Goal: Task Accomplishment & Management: Complete application form

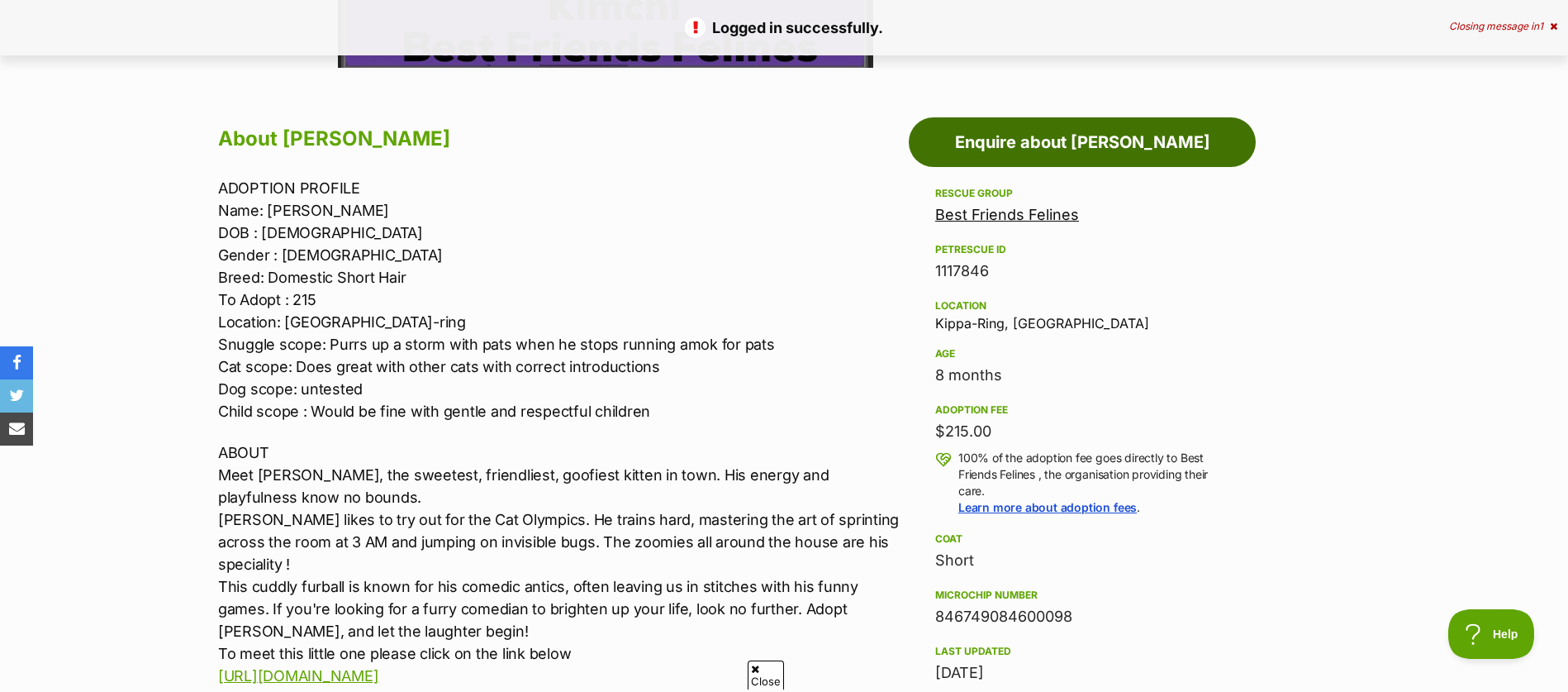
click at [1105, 146] on link "Enquire about [PERSON_NAME]" at bounding box center [1082, 142] width 347 height 50
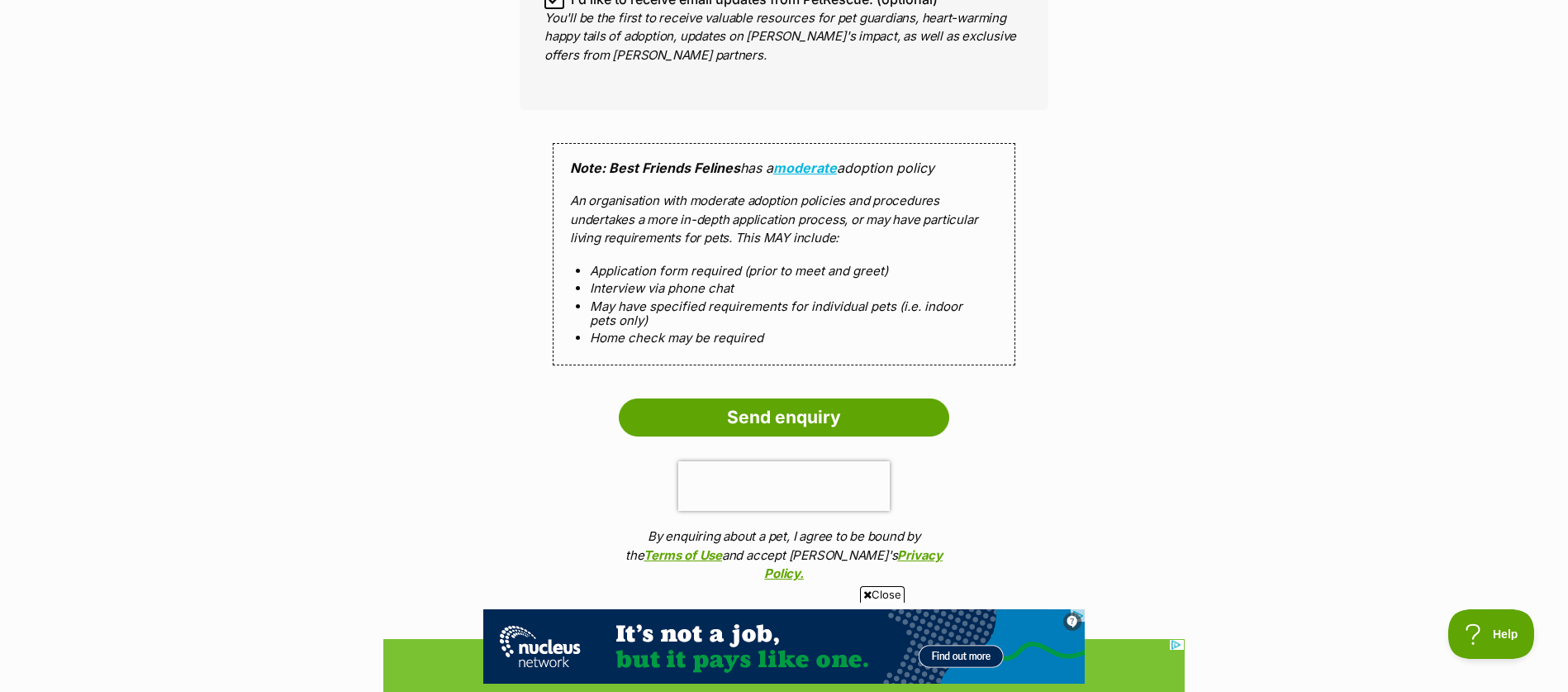
scroll to position [1536, 0]
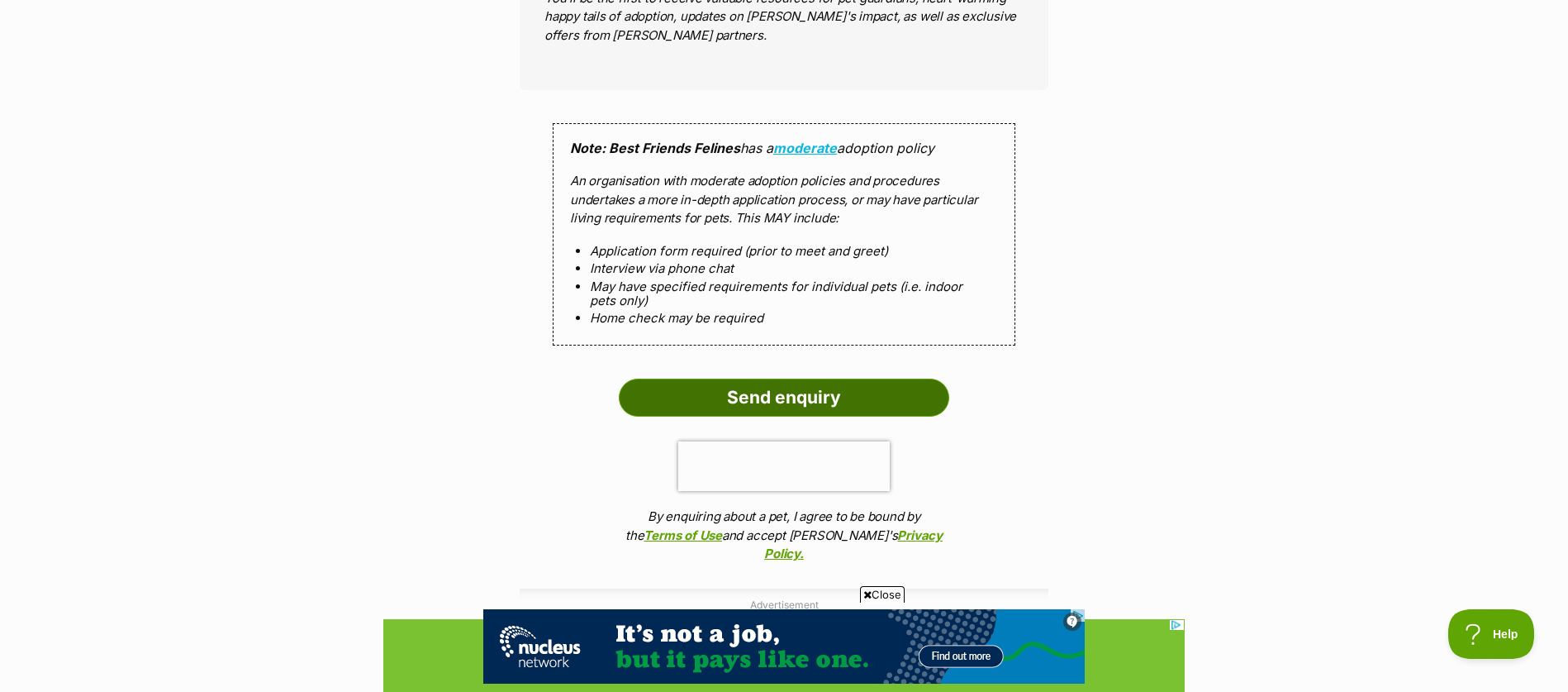
click at [780, 410] on input "Send enquiry" at bounding box center [784, 398] width 330 height 38
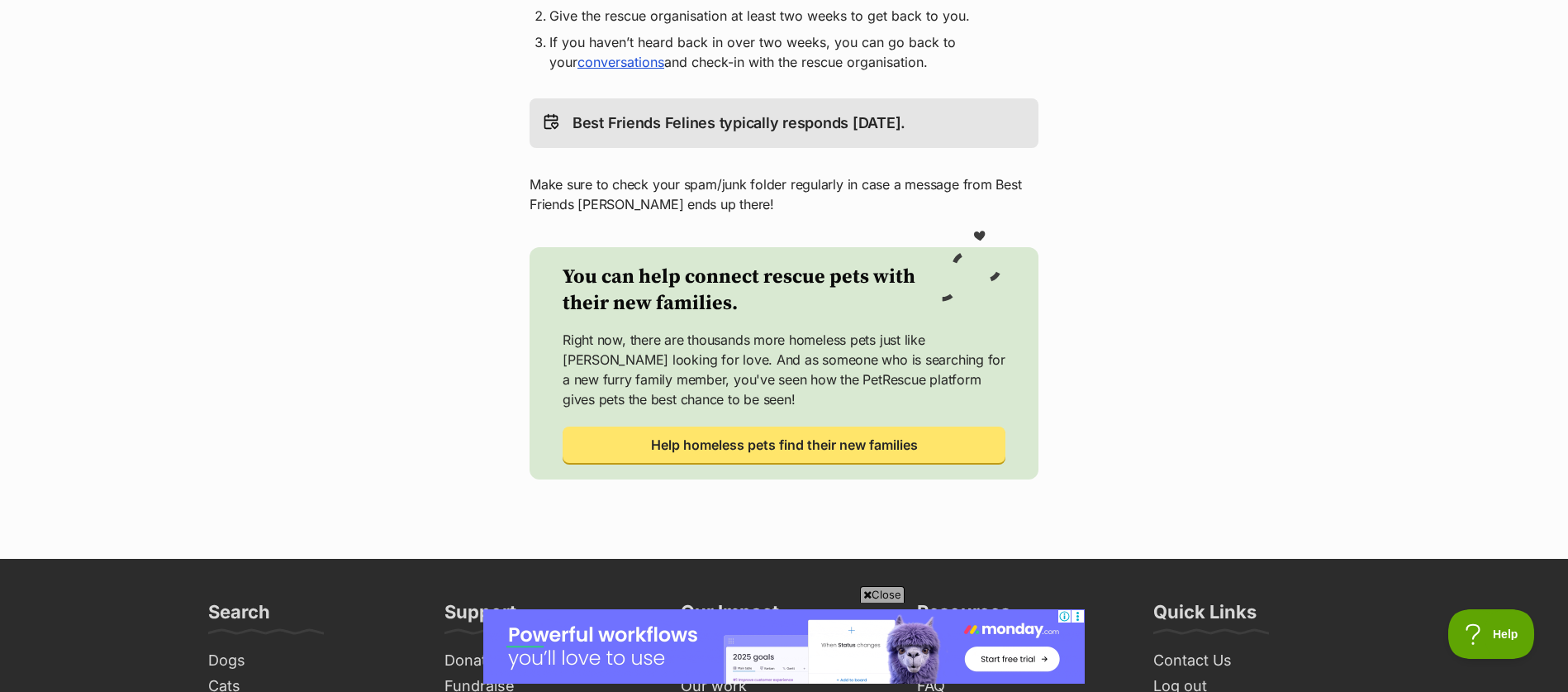
scroll to position [498, 0]
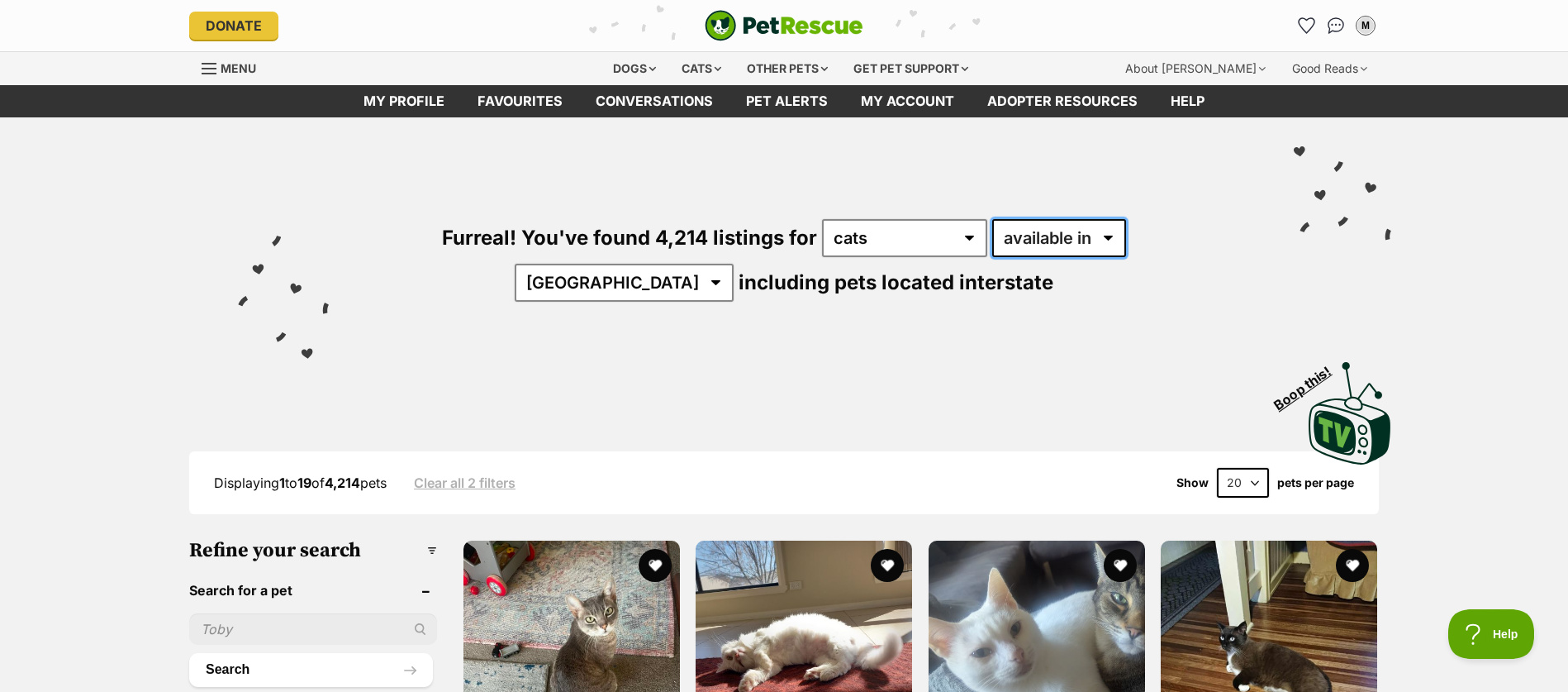
click at [1032, 245] on select "available in located in" at bounding box center [1059, 238] width 133 height 38
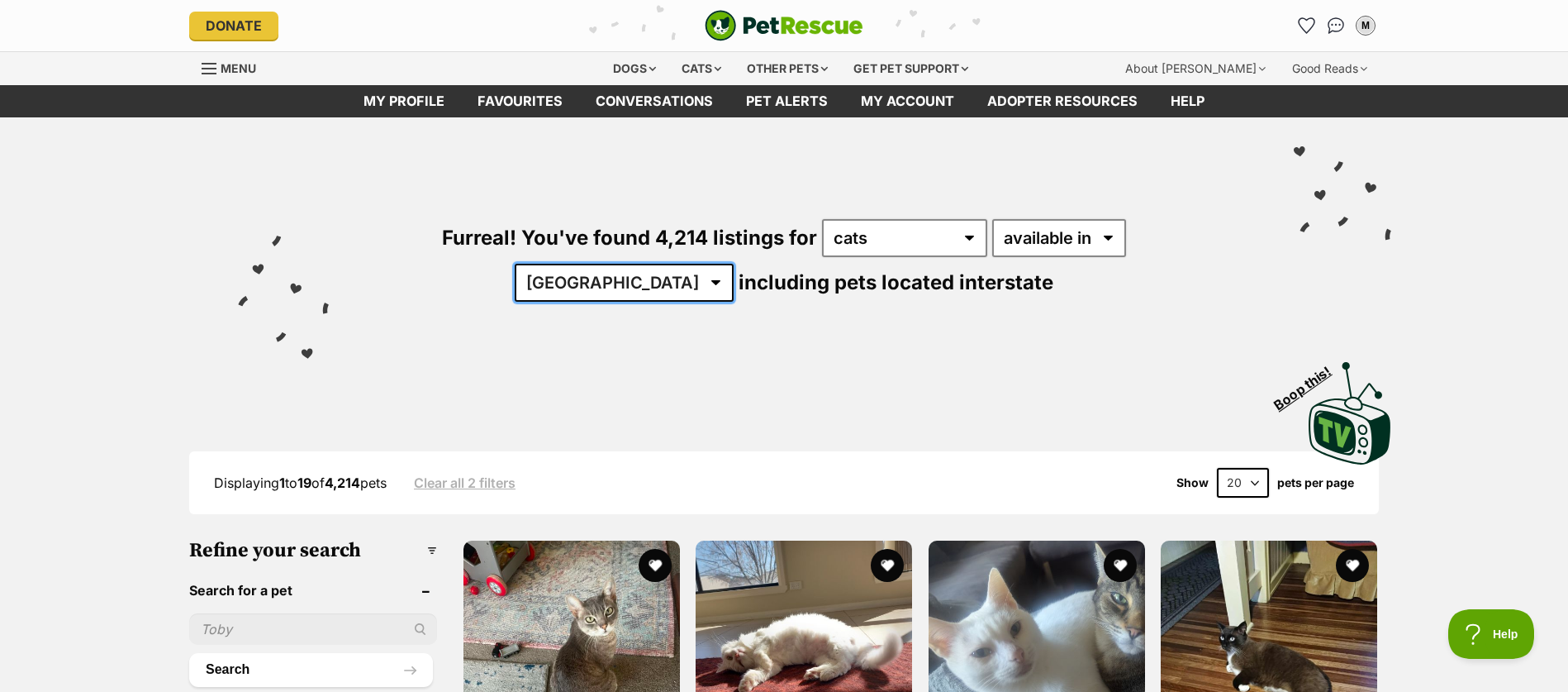
click at [734, 263] on select "Australia ACT NSW NT QLD SA TAS VIC WA" at bounding box center [624, 282] width 219 height 38
select select "QLD"
click at [734, 263] on select "Australia ACT NSW NT QLD SA TAS VIC WA" at bounding box center [624, 282] width 219 height 38
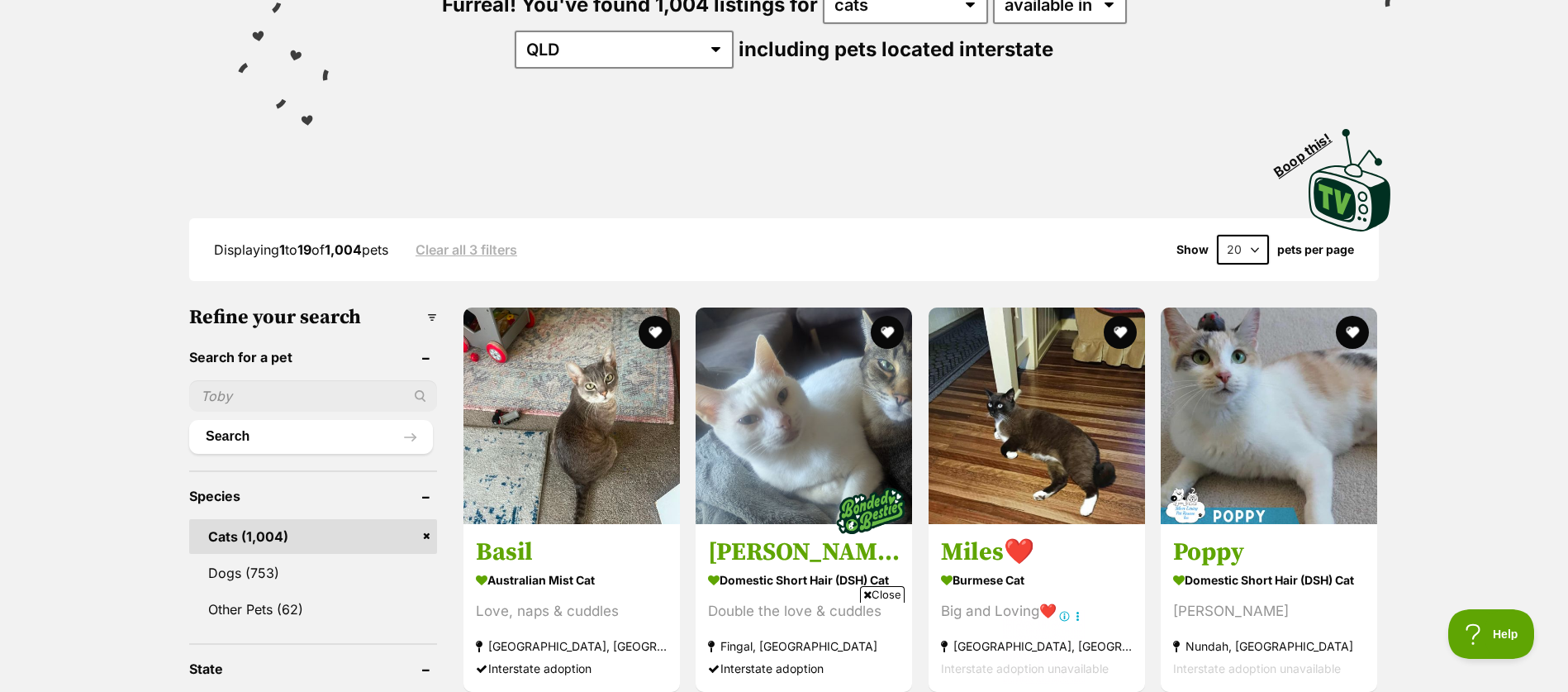
scroll to position [237, 0]
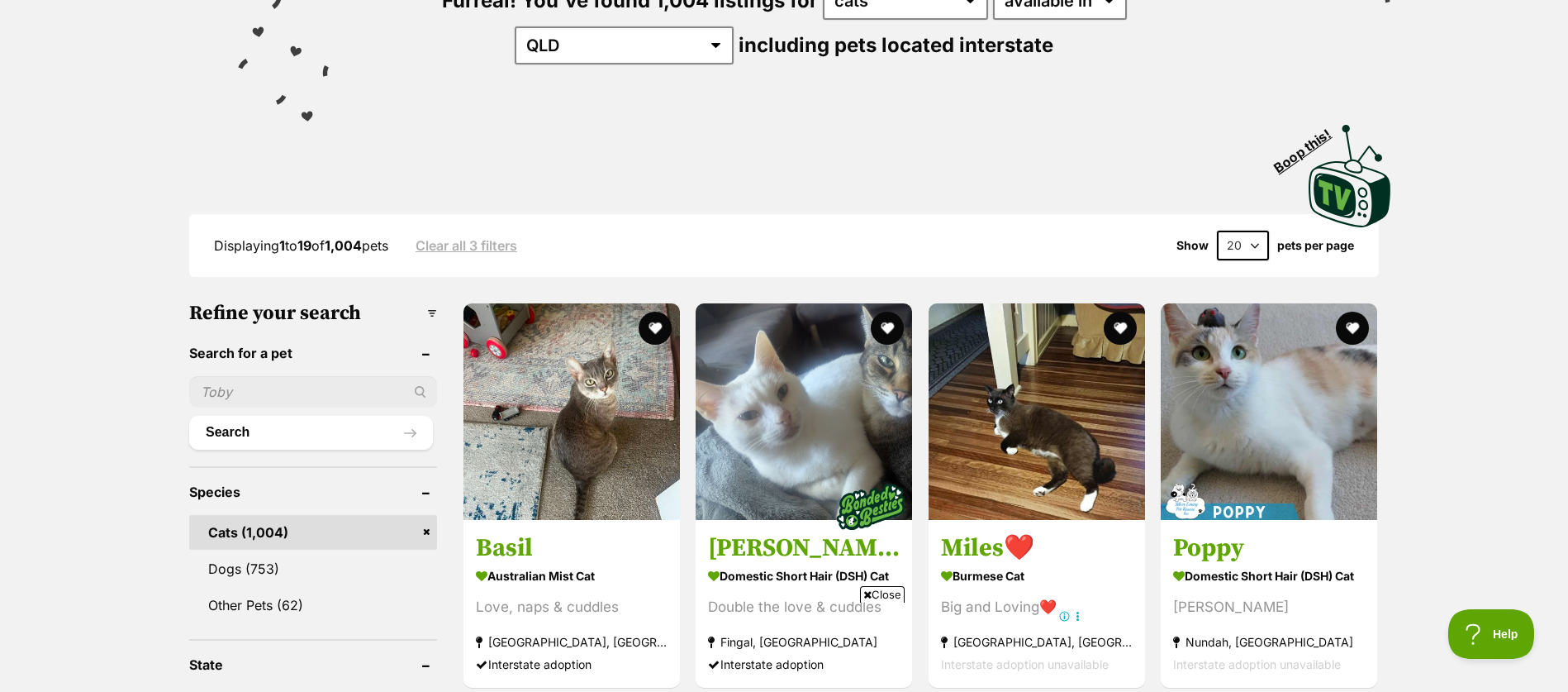
click at [230, 383] on input "text" at bounding box center [313, 392] width 248 height 32
type input "kuzko"
click at [189, 416] on button "Search" at bounding box center [311, 432] width 243 height 33
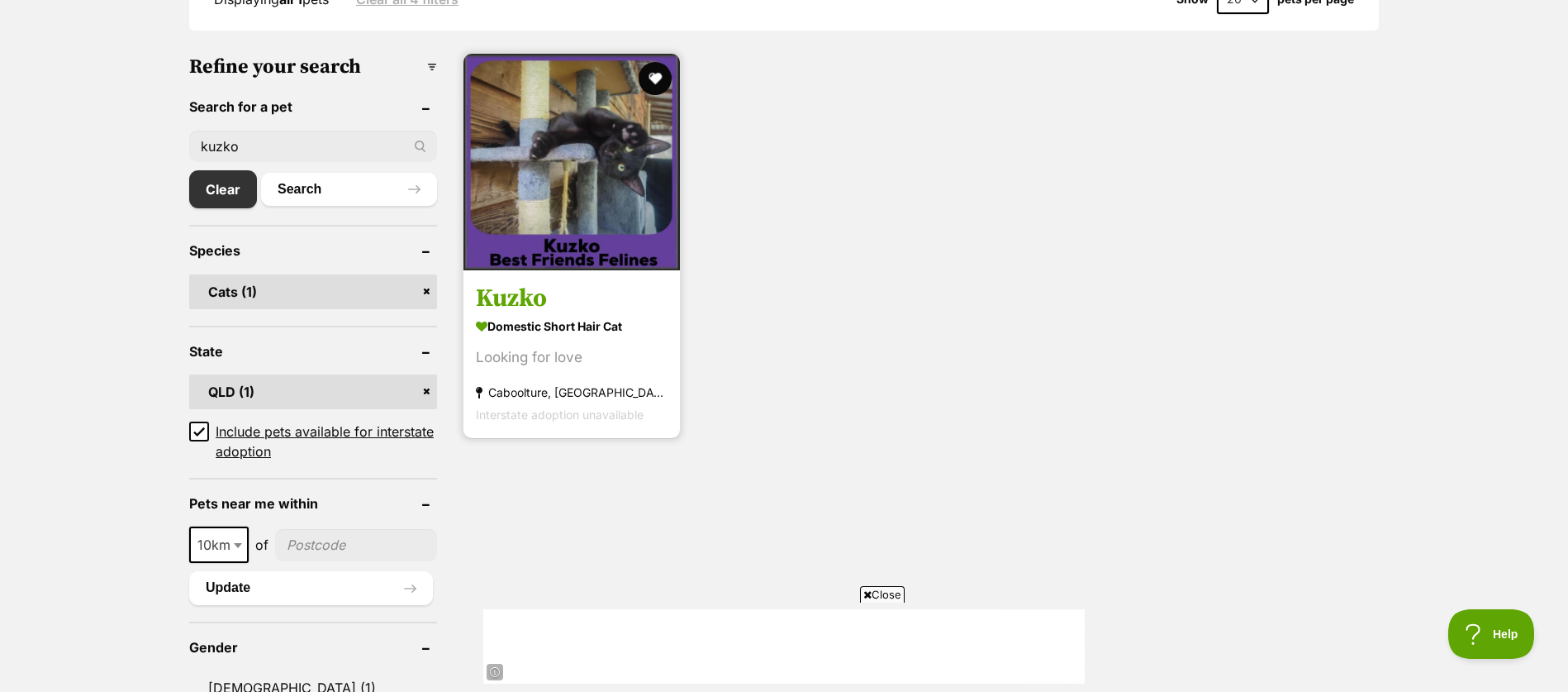
click at [511, 208] on img at bounding box center [572, 162] width 216 height 217
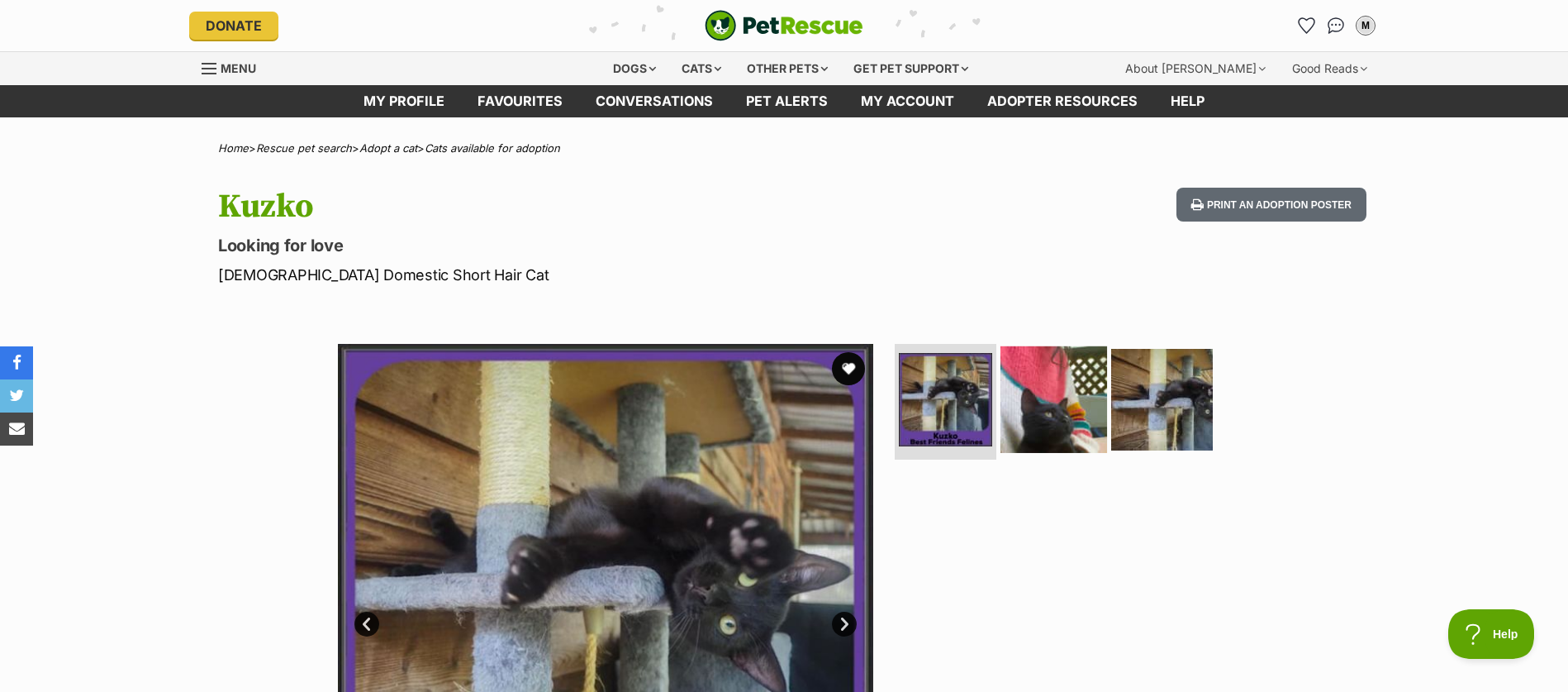
click at [1075, 426] on img at bounding box center [1053, 400] width 106 height 106
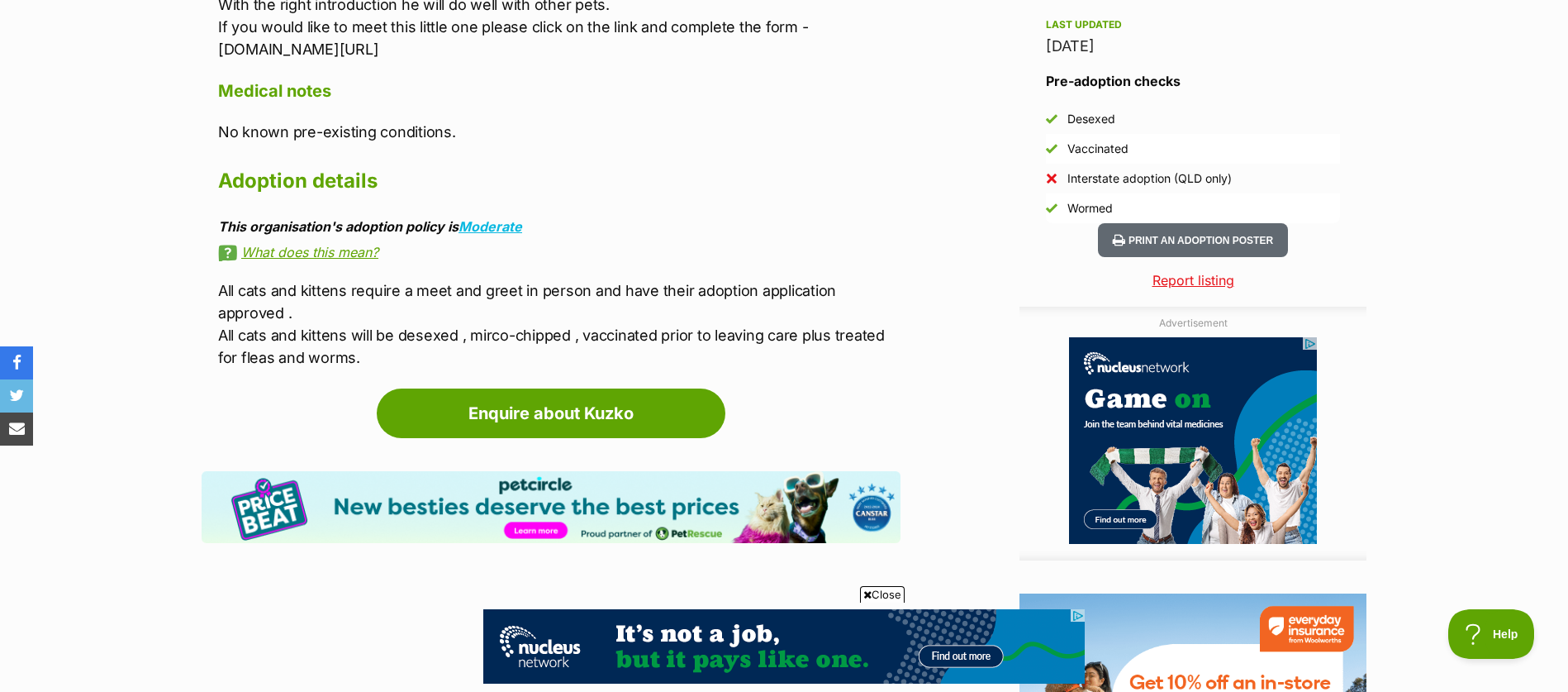
scroll to position [1439, 0]
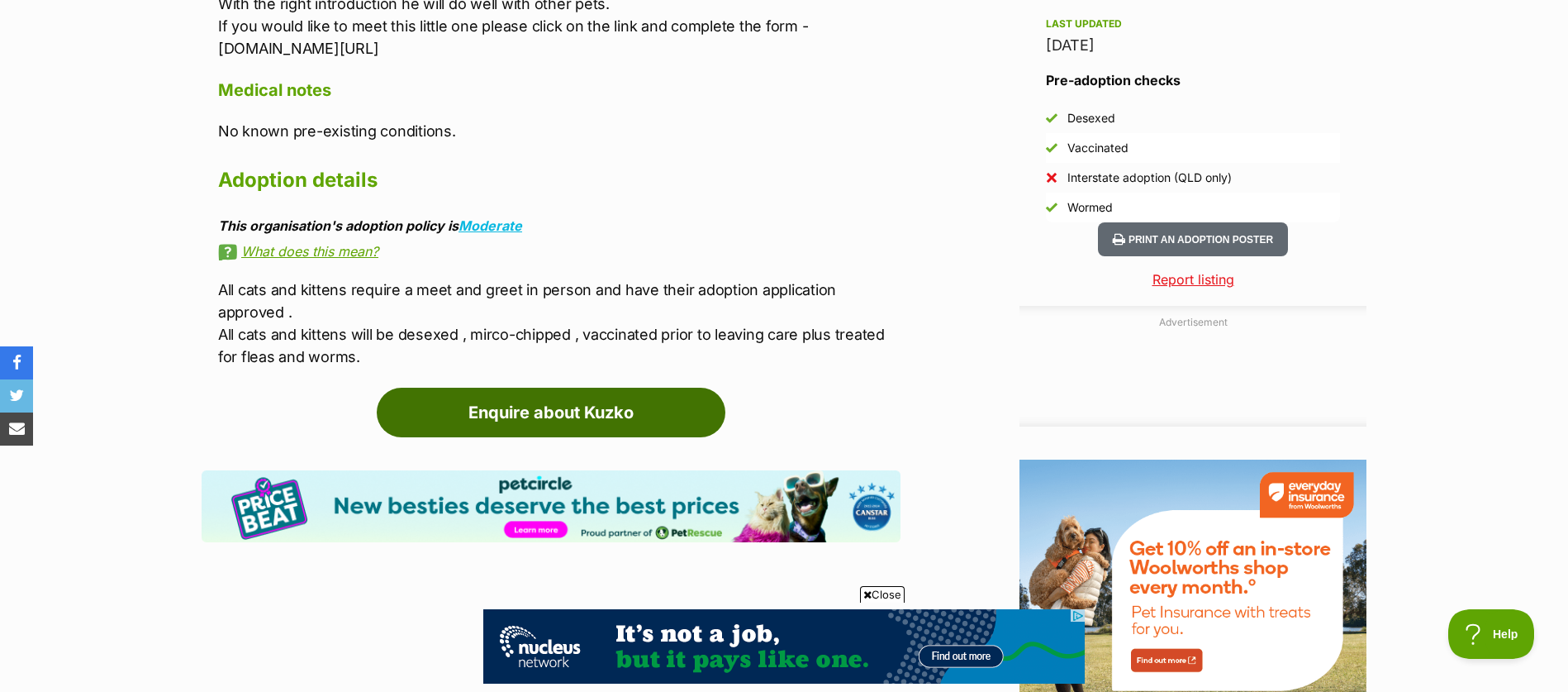
click at [488, 408] on link "Enquire about Kuzko" at bounding box center [551, 412] width 349 height 50
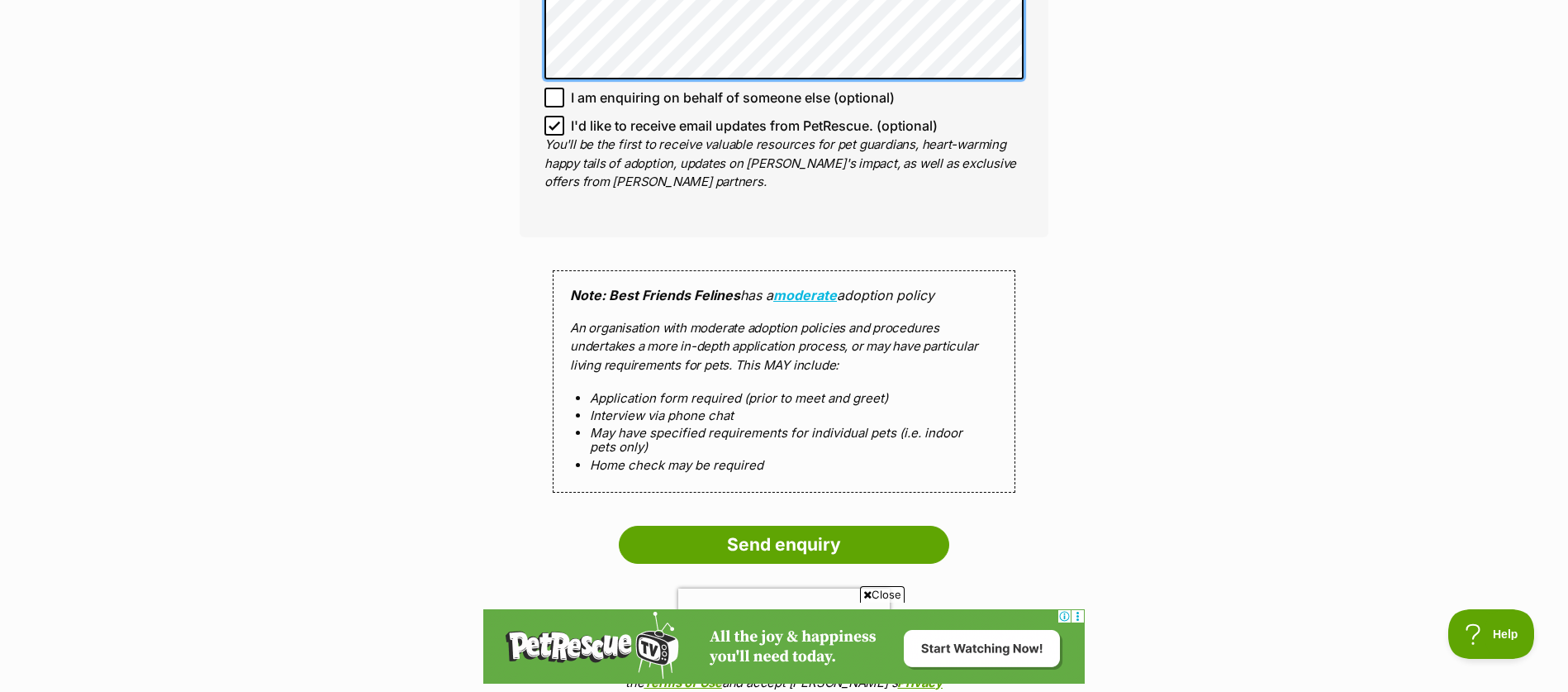
scroll to position [1353, 0]
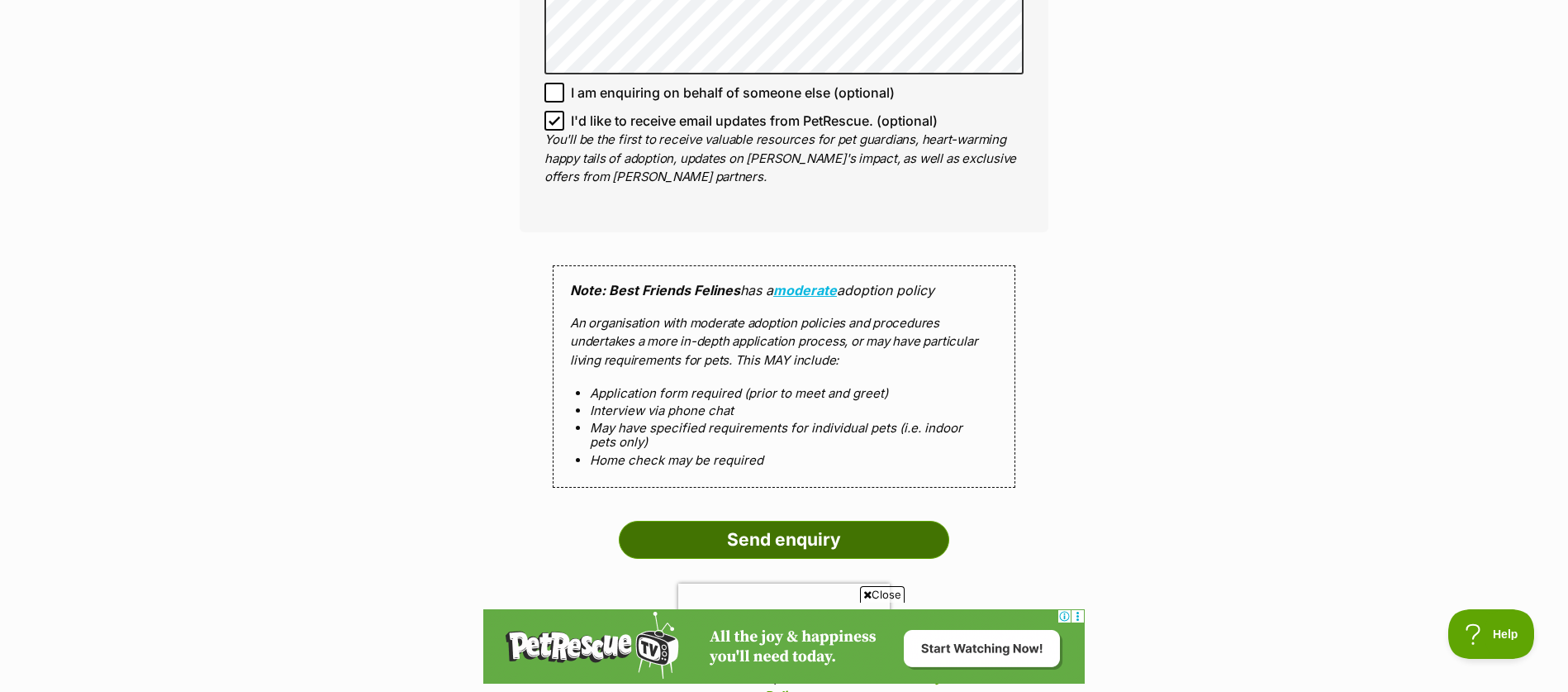
drag, startPoint x: 814, startPoint y: 540, endPoint x: 803, endPoint y: 545, distance: 12.1
click at [813, 540] on input "Send enquiry" at bounding box center [784, 540] width 330 height 38
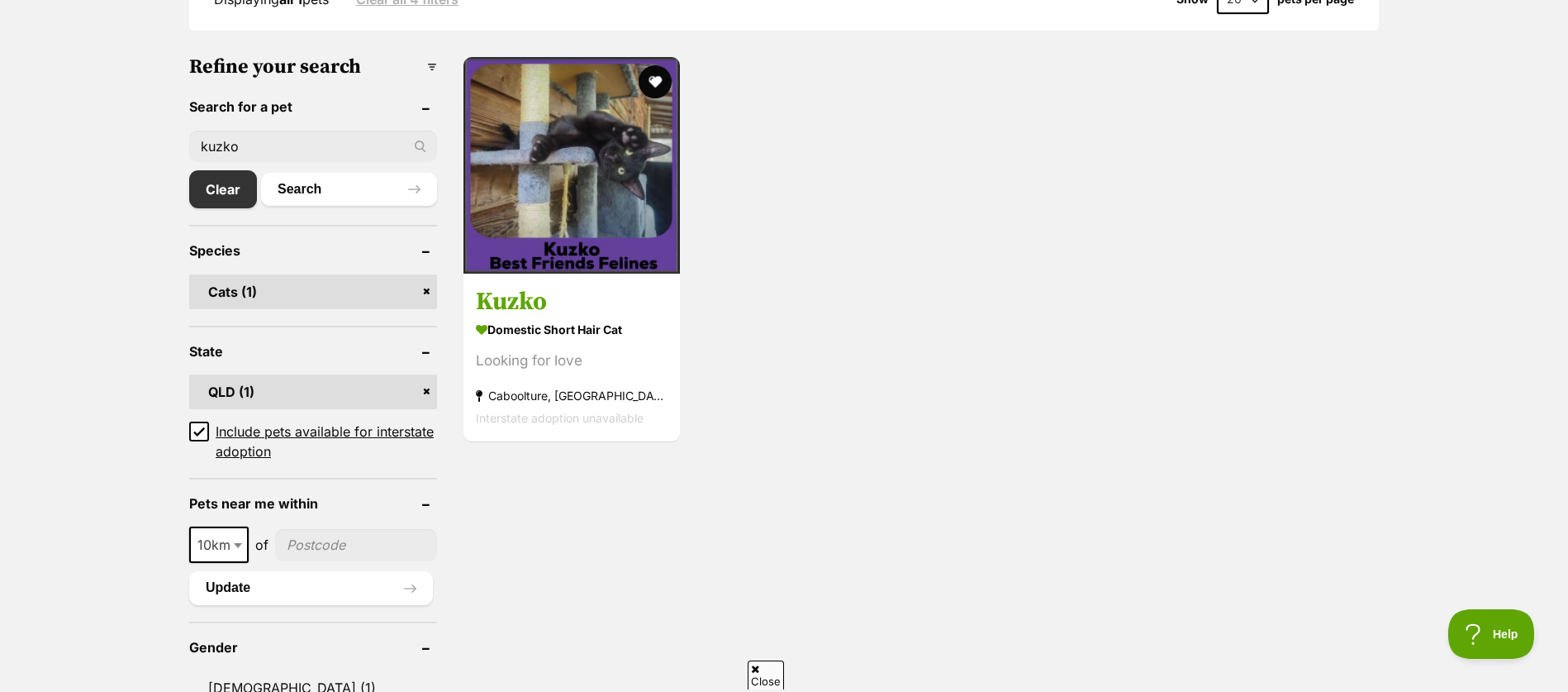
click at [221, 152] on input "kuzko" at bounding box center [313, 146] width 248 height 32
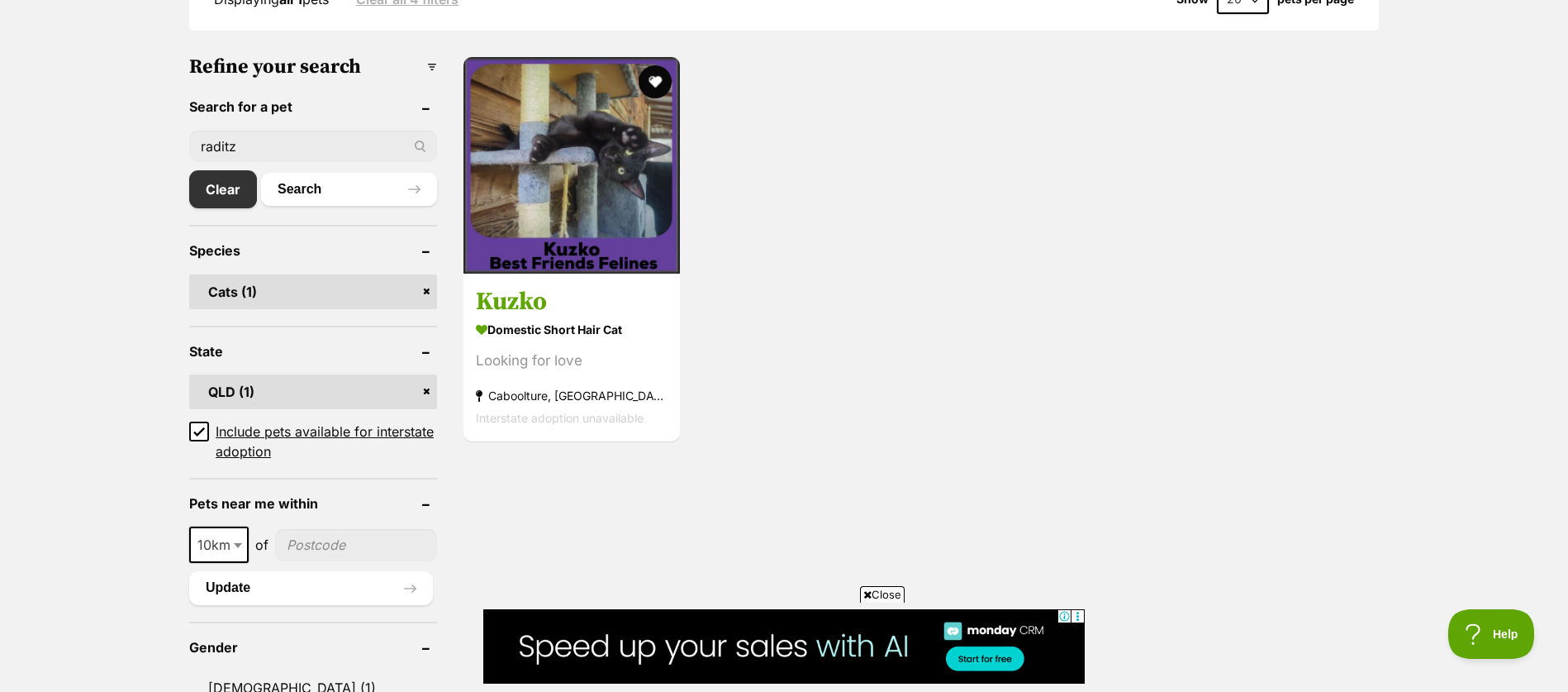
type input "raditz"
click at [261, 172] on button "Search" at bounding box center [349, 189] width 176 height 33
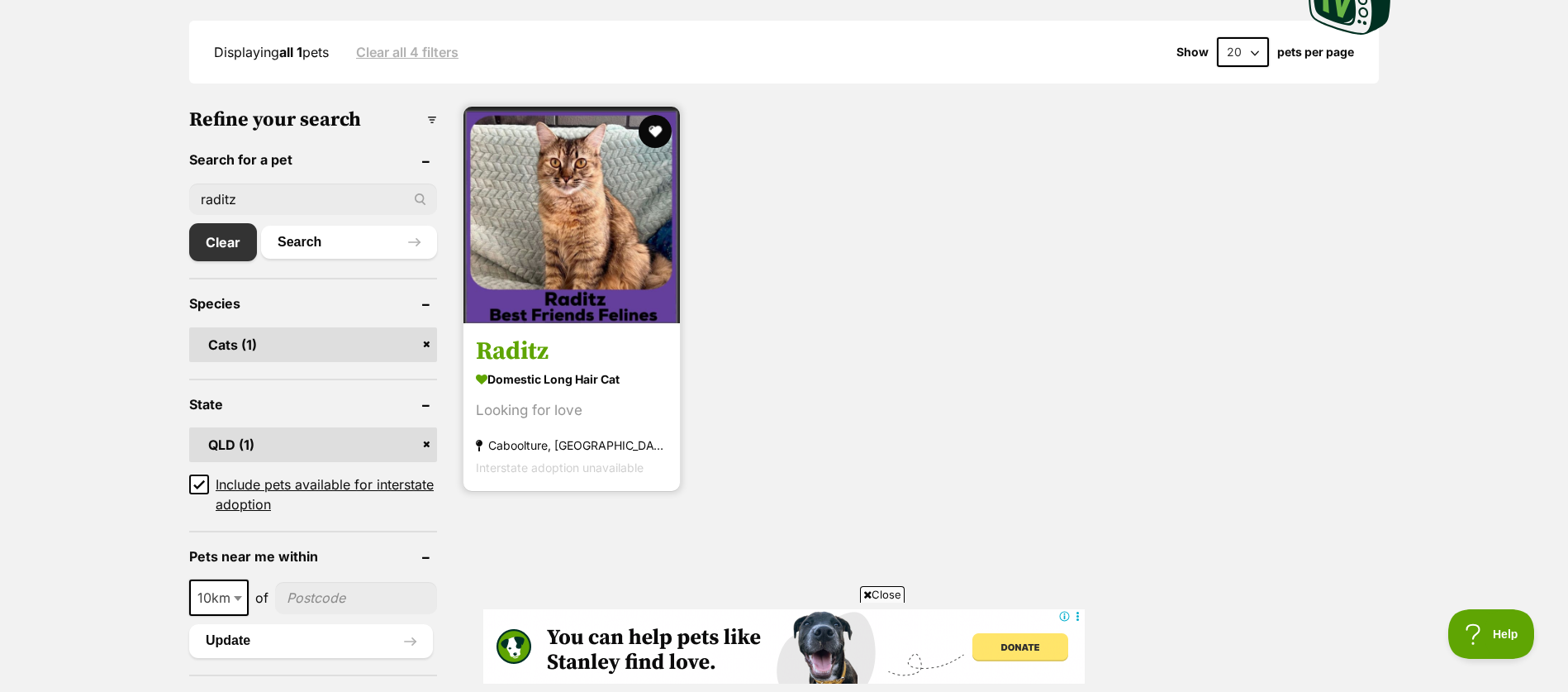
click at [525, 306] on img at bounding box center [572, 215] width 216 height 217
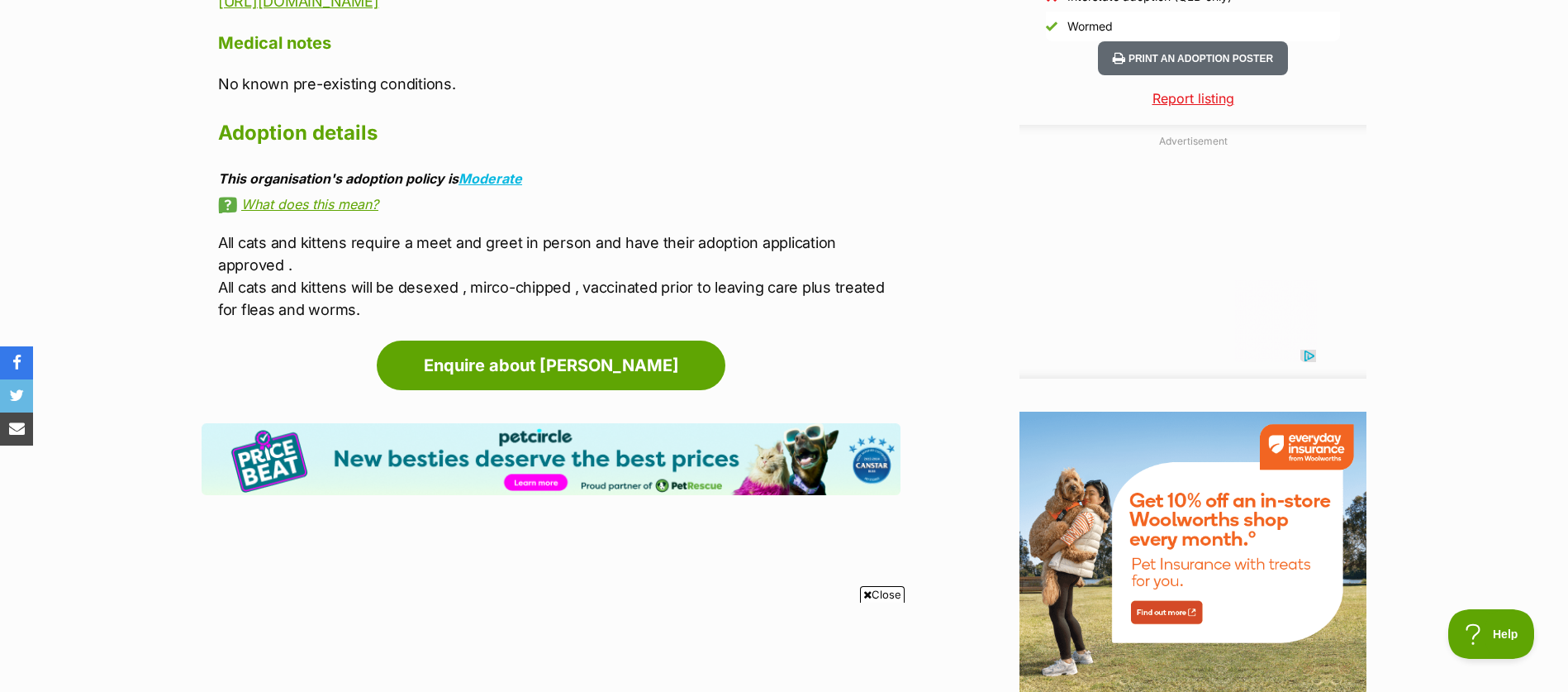
scroll to position [1528, 0]
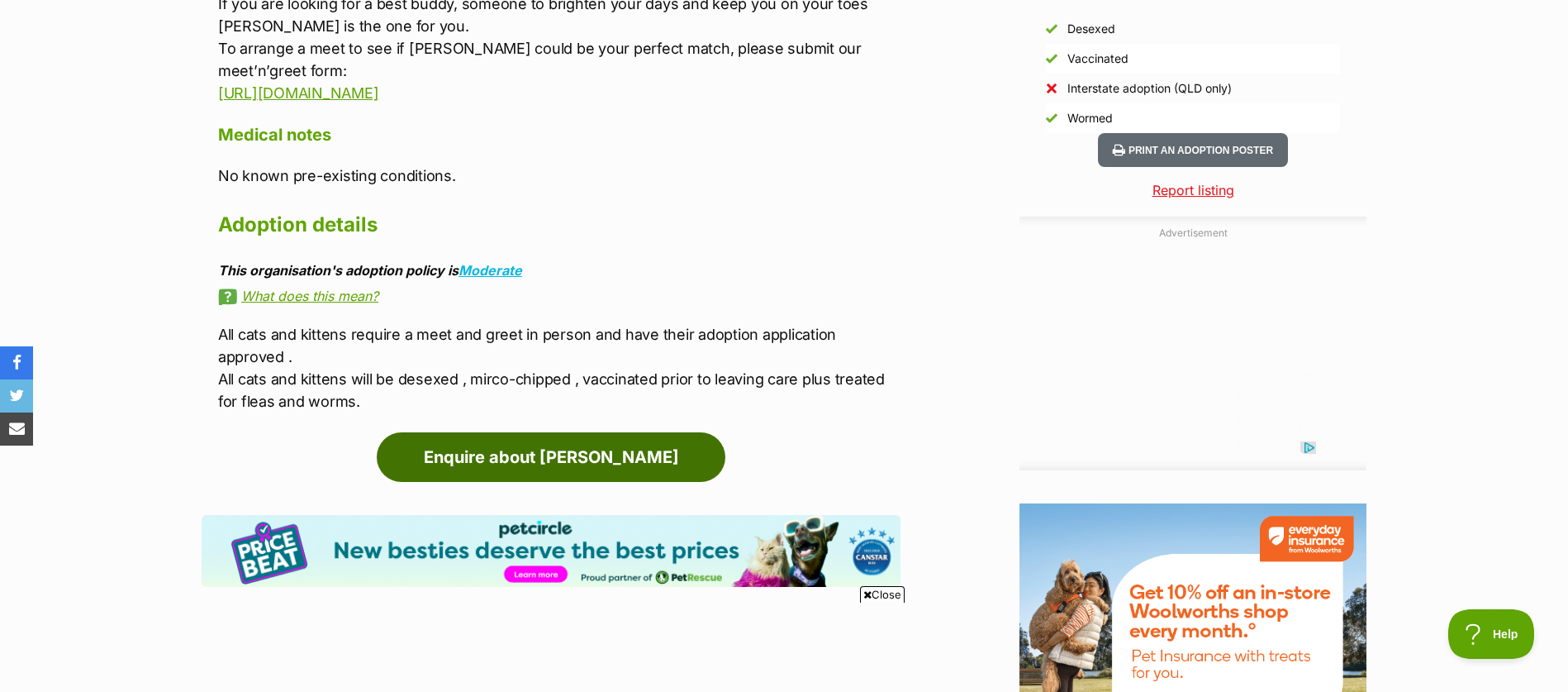
click at [541, 465] on link "Enquire about [PERSON_NAME]" at bounding box center [551, 457] width 349 height 50
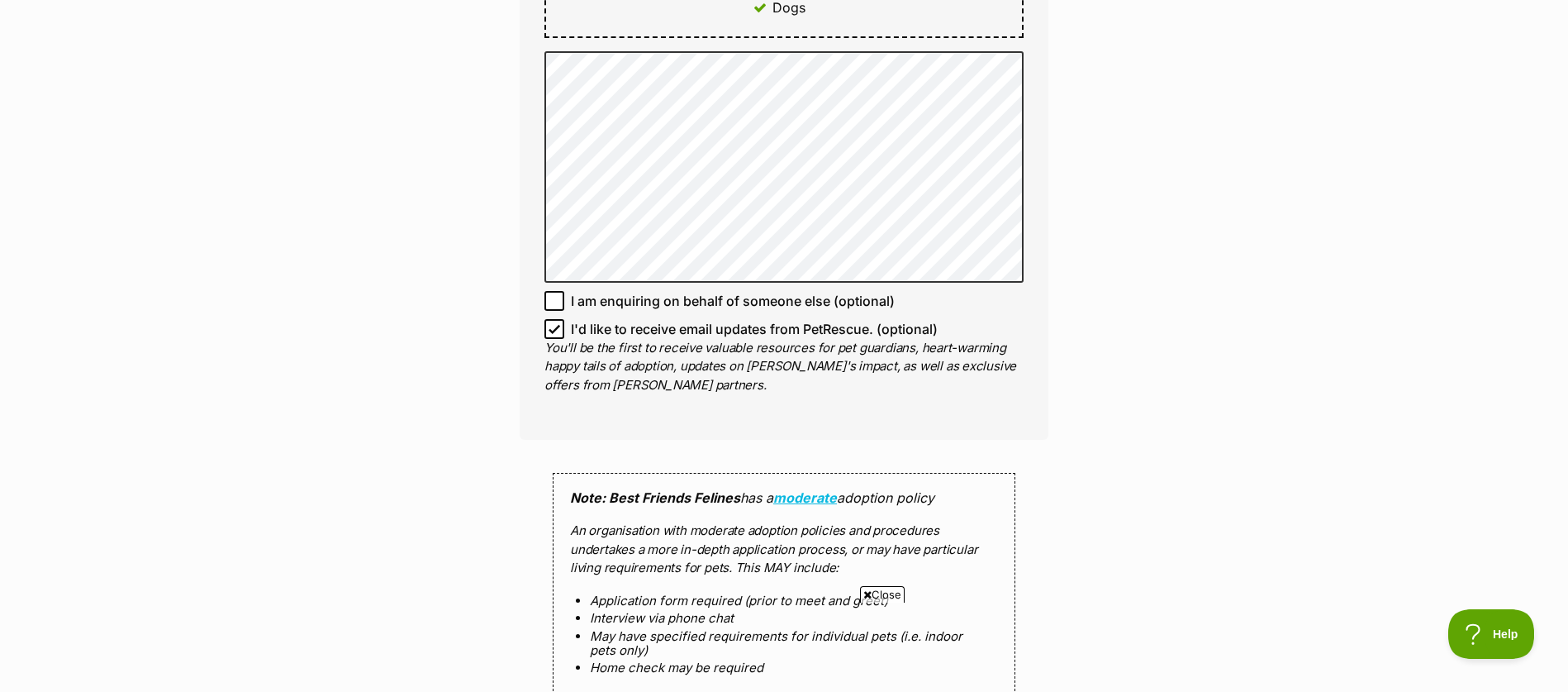
scroll to position [1090, 0]
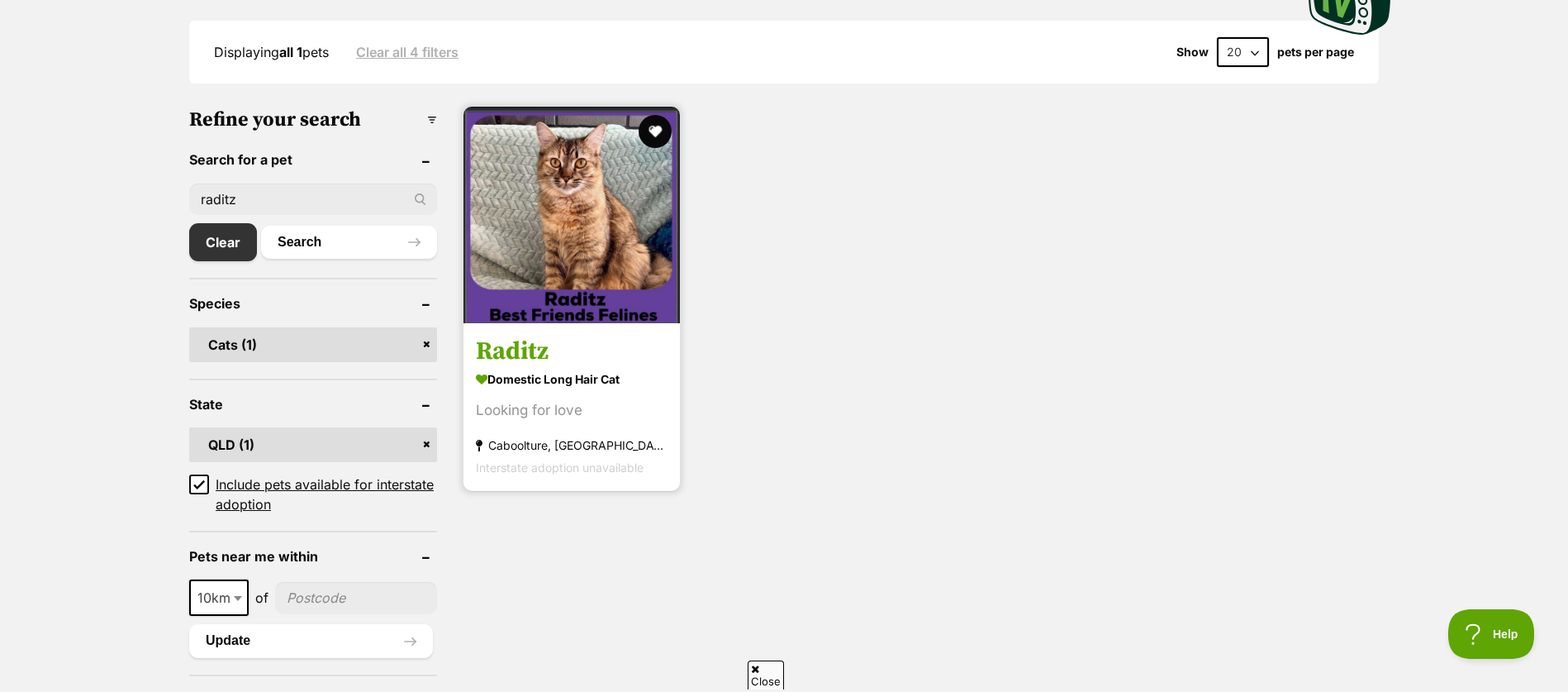
click at [563, 302] on img at bounding box center [572, 215] width 216 height 217
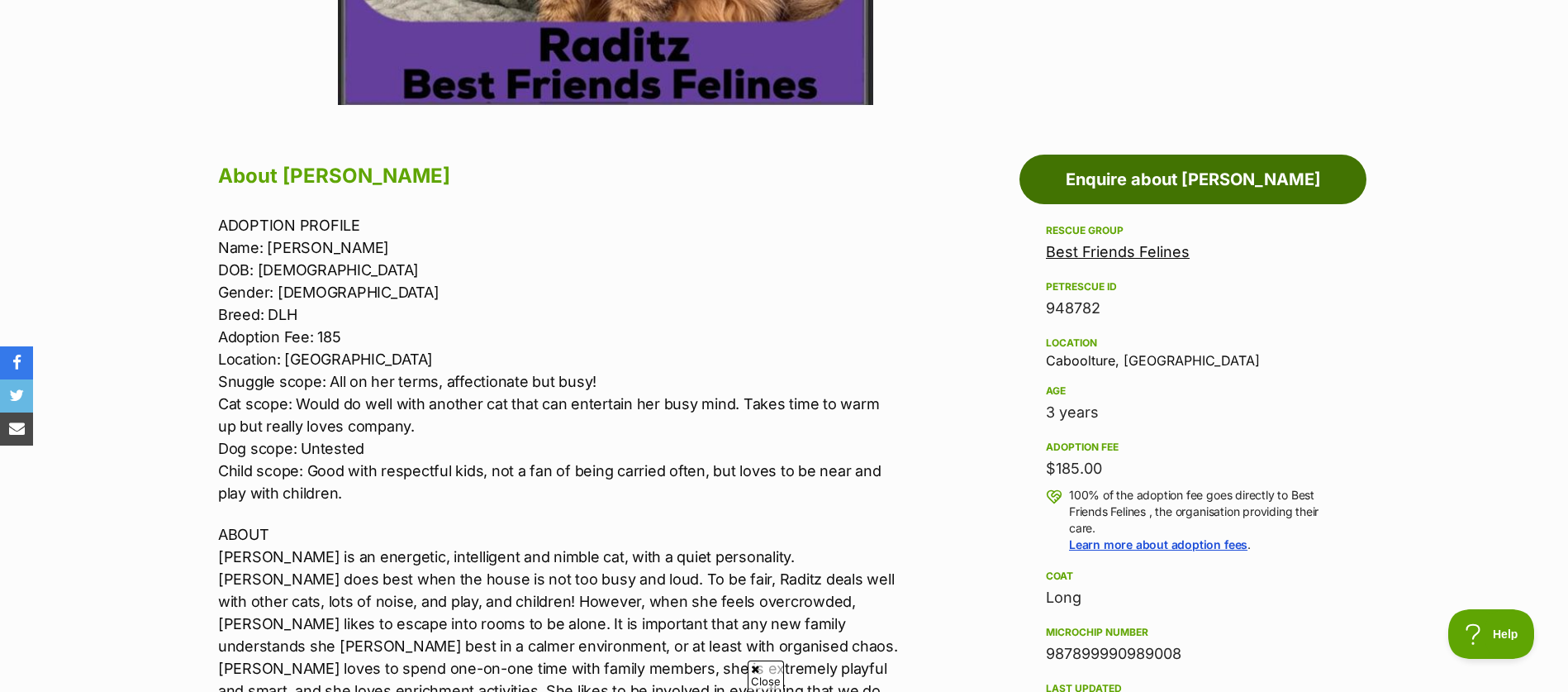
click at [1245, 184] on link "Enquire about Raditz" at bounding box center [1193, 179] width 347 height 50
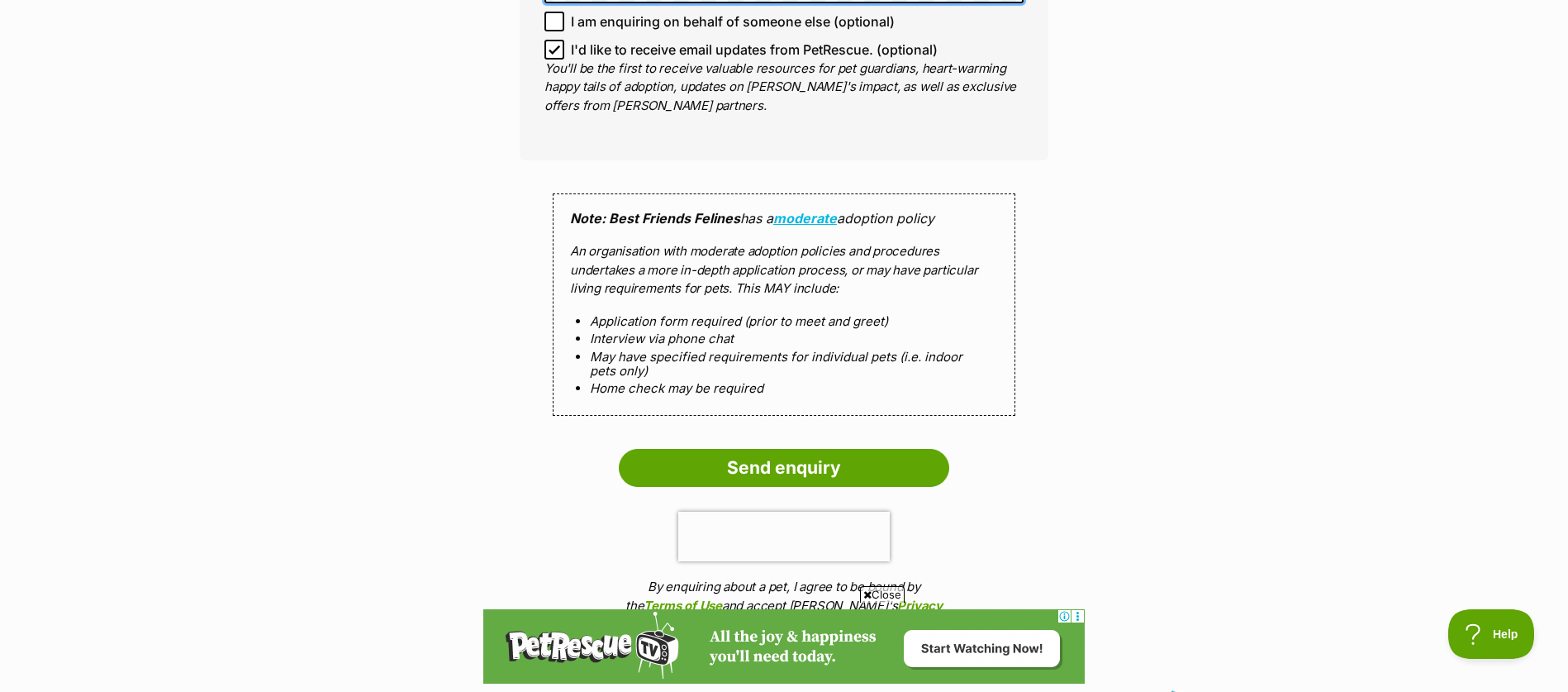
scroll to position [1442, 0]
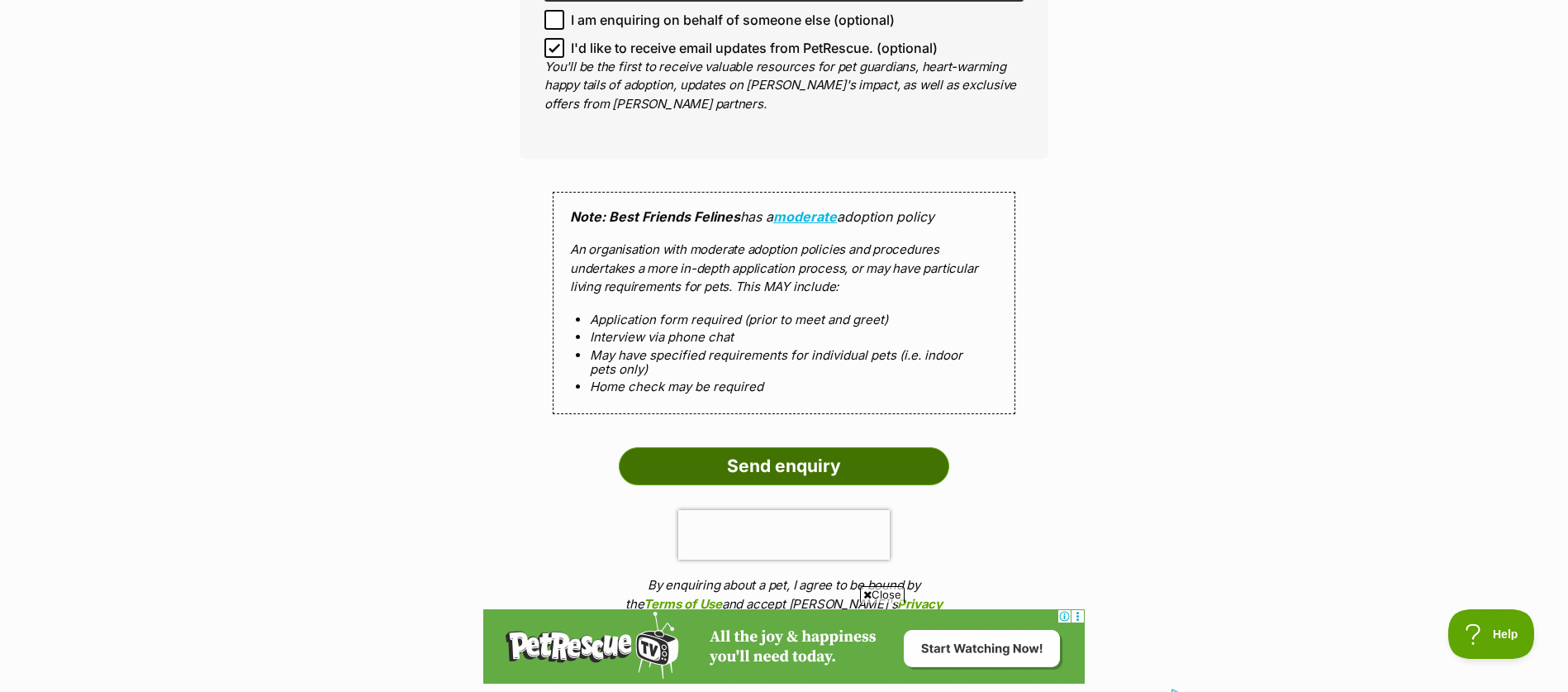
click at [821, 458] on input "Send enquiry" at bounding box center [784, 466] width 330 height 38
